Goal: Information Seeking & Learning: Learn about a topic

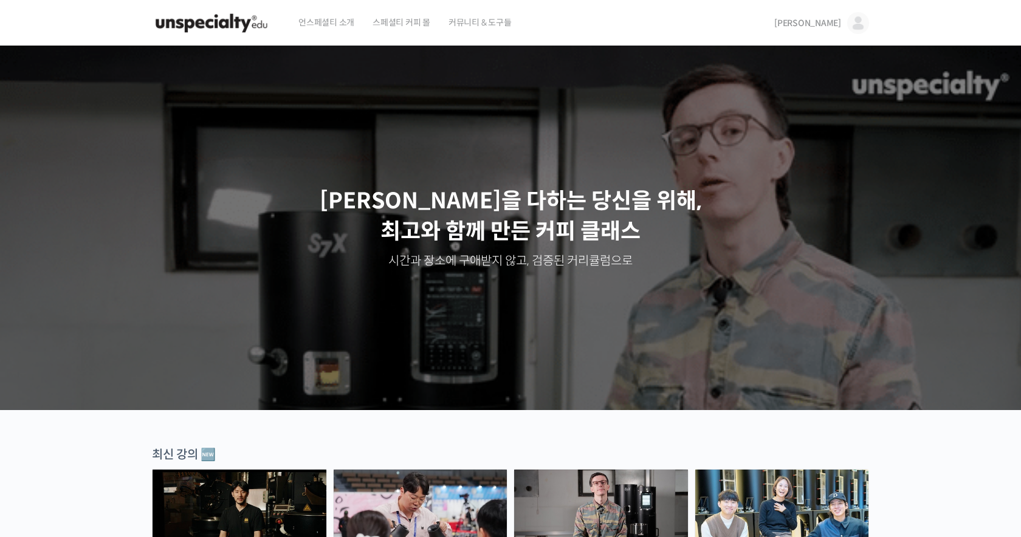
click at [835, 27] on span "[PERSON_NAME]" at bounding box center [807, 23] width 67 height 11
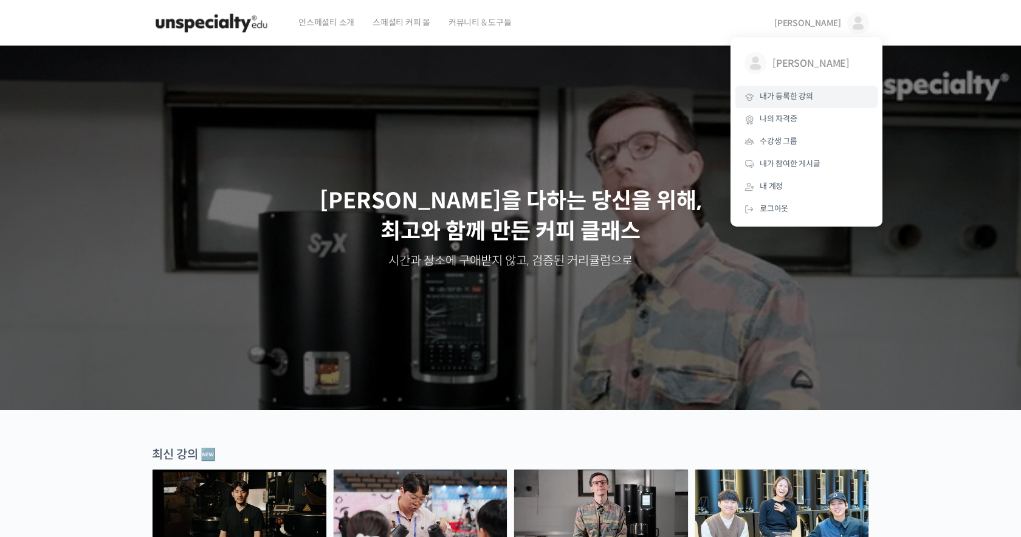
click at [816, 97] on link "내가 등록한 강의" at bounding box center [807, 97] width 142 height 22
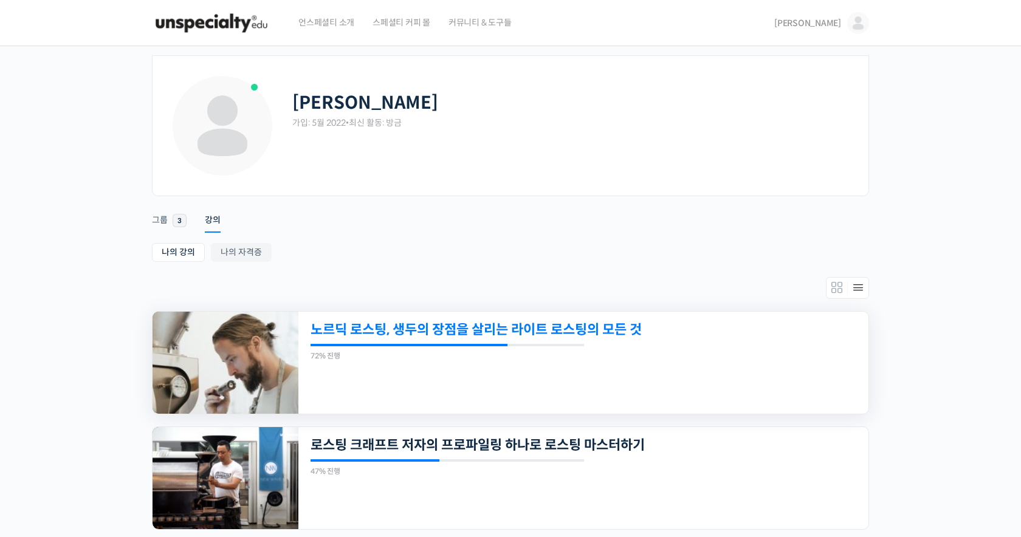
click at [569, 326] on link "노르딕 로스팅, 생두의 장점을 살리는 라이트 로스팅의 모든 것" at bounding box center [529, 330] width 436 height 16
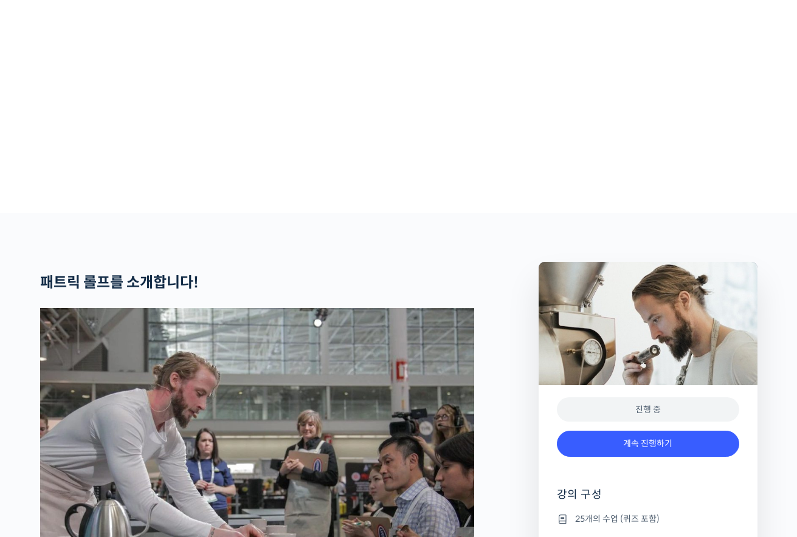
scroll to position [515, 0]
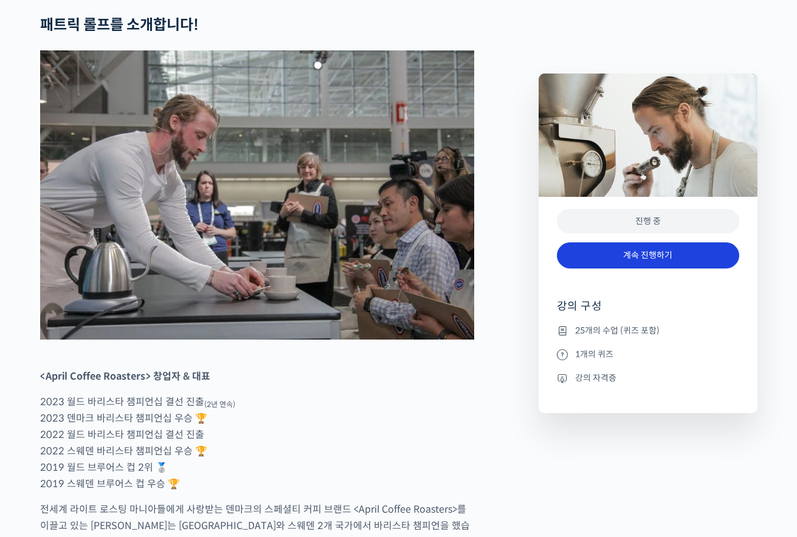
click at [613, 253] on link "계속 진행하기" at bounding box center [648, 256] width 182 height 26
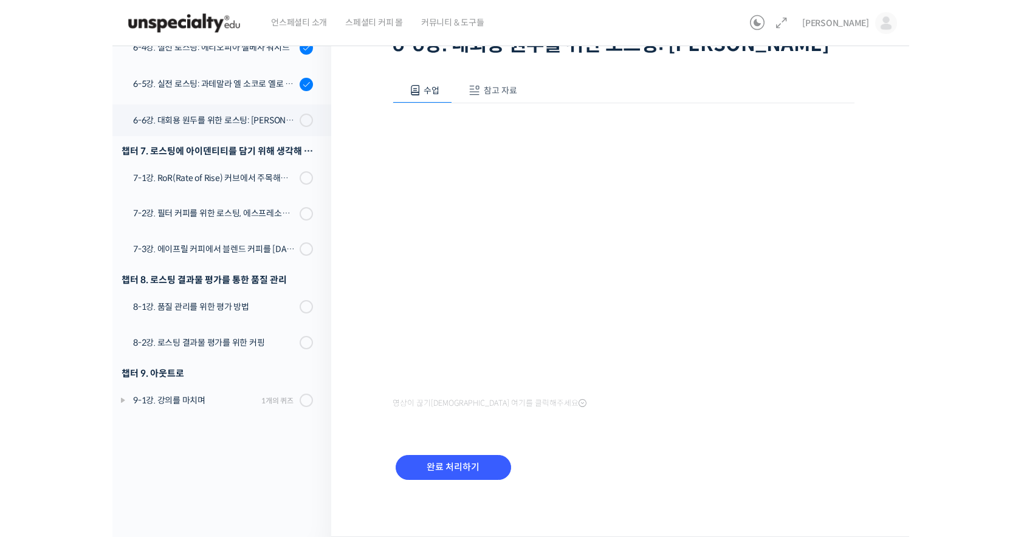
scroll to position [126, 0]
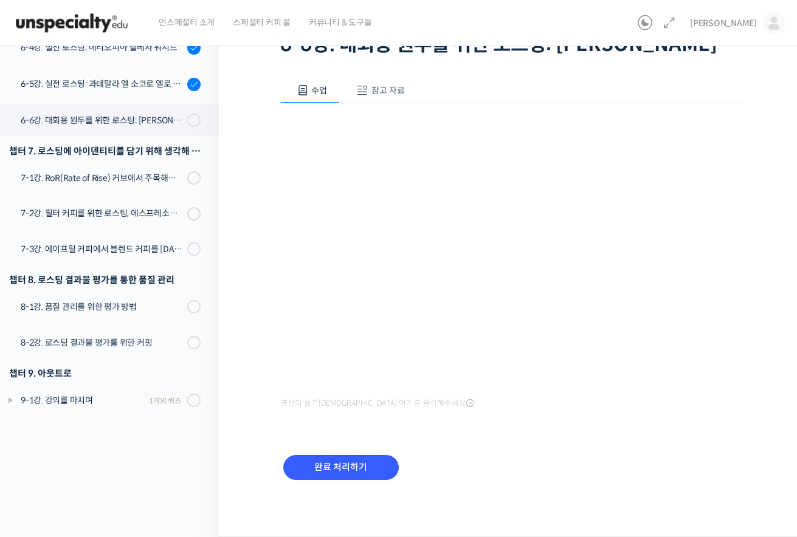
click at [665, 468] on div "완료 처리하기" at bounding box center [511, 478] width 462 height 70
